Goal: Find contact information: Find contact information

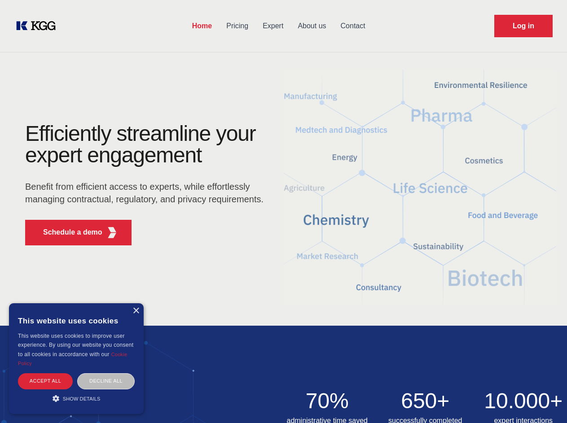
click at [283, 211] on div "Efficiently streamline your expert engagement Benefit from efficient access to …" at bounding box center [147, 188] width 273 height 130
click at [67, 232] on p "Schedule a demo" at bounding box center [72, 232] width 59 height 11
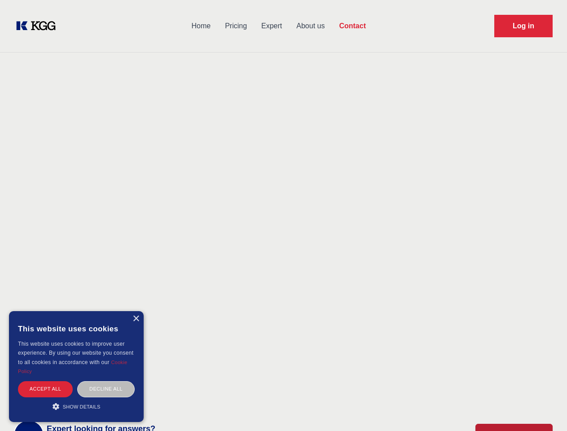
click at [136, 311] on div "× This website uses cookies This website uses cookies to improve user experienc…" at bounding box center [76, 366] width 135 height 111
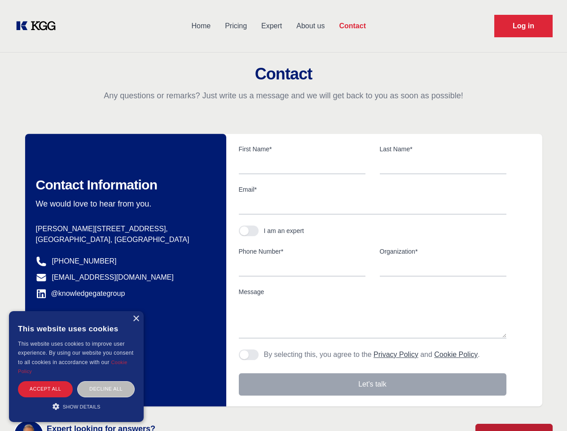
click at [45, 381] on div "Accept all" at bounding box center [45, 389] width 55 height 16
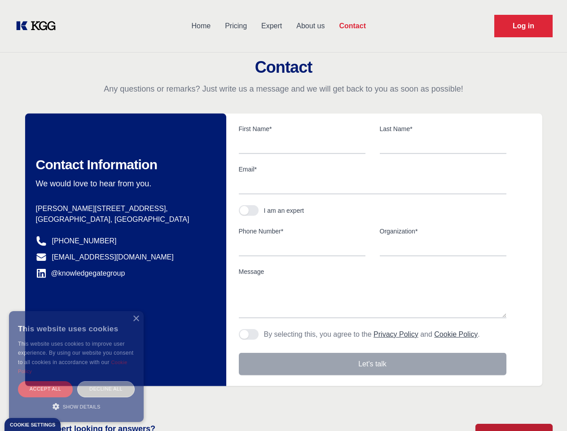
click at [106, 381] on div "Decline all" at bounding box center [105, 389] width 57 height 16
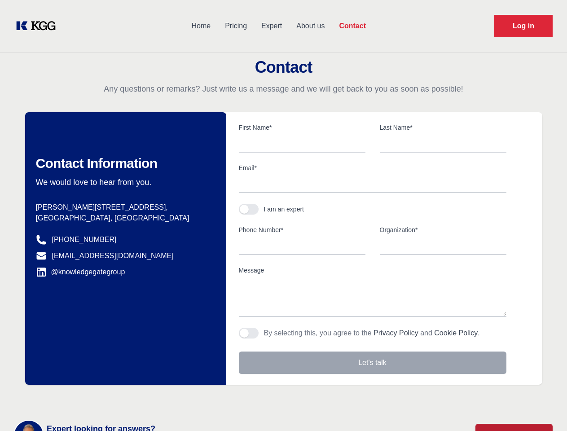
click at [76, 399] on main "Contact Any questions or remarks? Just write us a message and we will get back …" at bounding box center [283, 233] width 567 height 467
